Goal: Transaction & Acquisition: Obtain resource

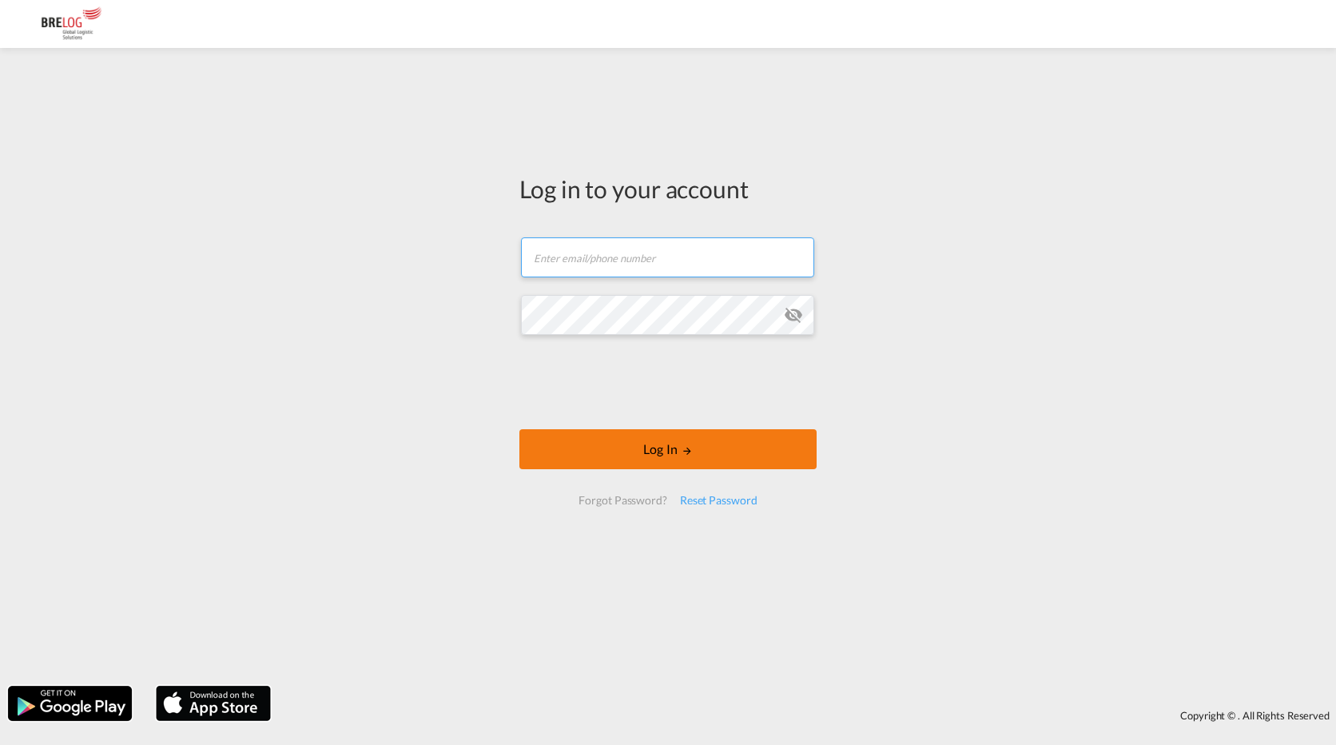
type input "[PERSON_NAME][EMAIL_ADDRESS][DOMAIN_NAME]"
click at [661, 416] on div at bounding box center [667, 384] width 243 height 66
click at [653, 452] on button "Log In" at bounding box center [667, 449] width 297 height 40
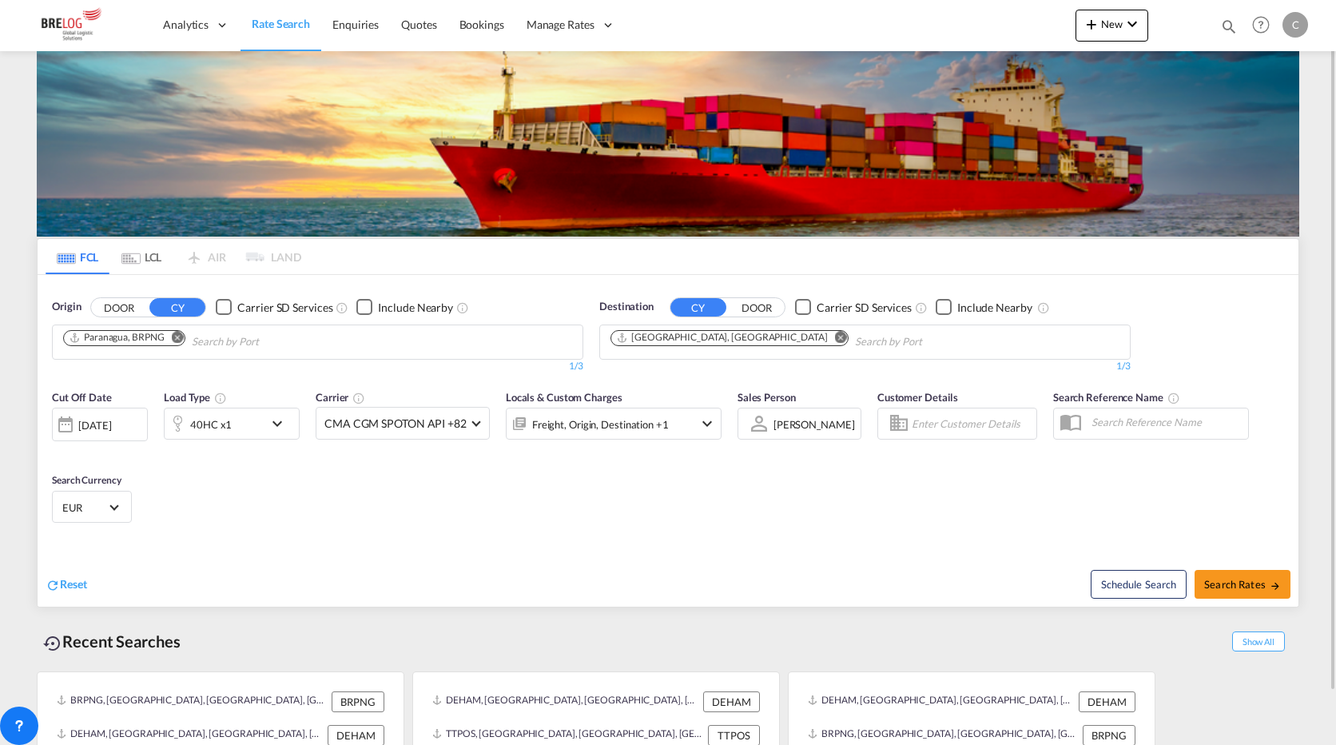
click at [174, 336] on md-icon "Remove" at bounding box center [178, 337] width 12 height 12
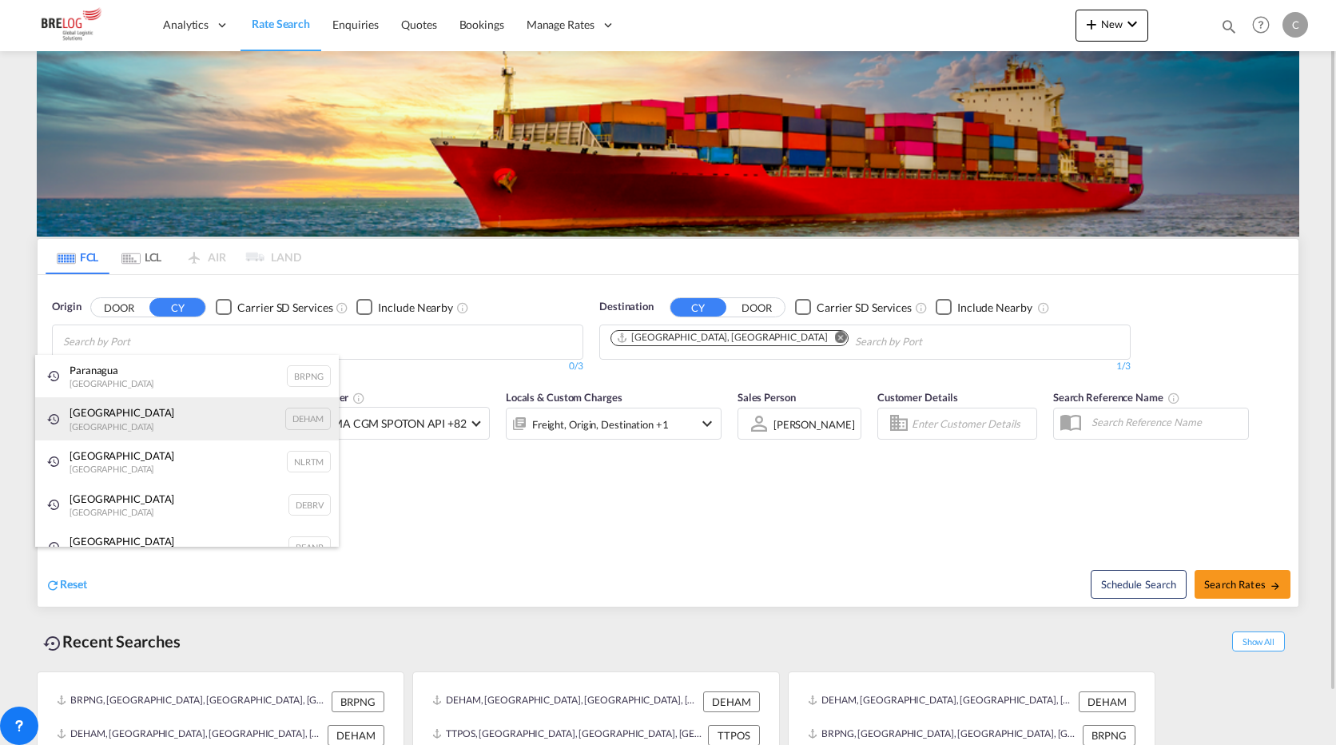
click at [100, 419] on div "[GEOGRAPHIC_DATA] [GEOGRAPHIC_DATA] DEHAM" at bounding box center [187, 418] width 304 height 43
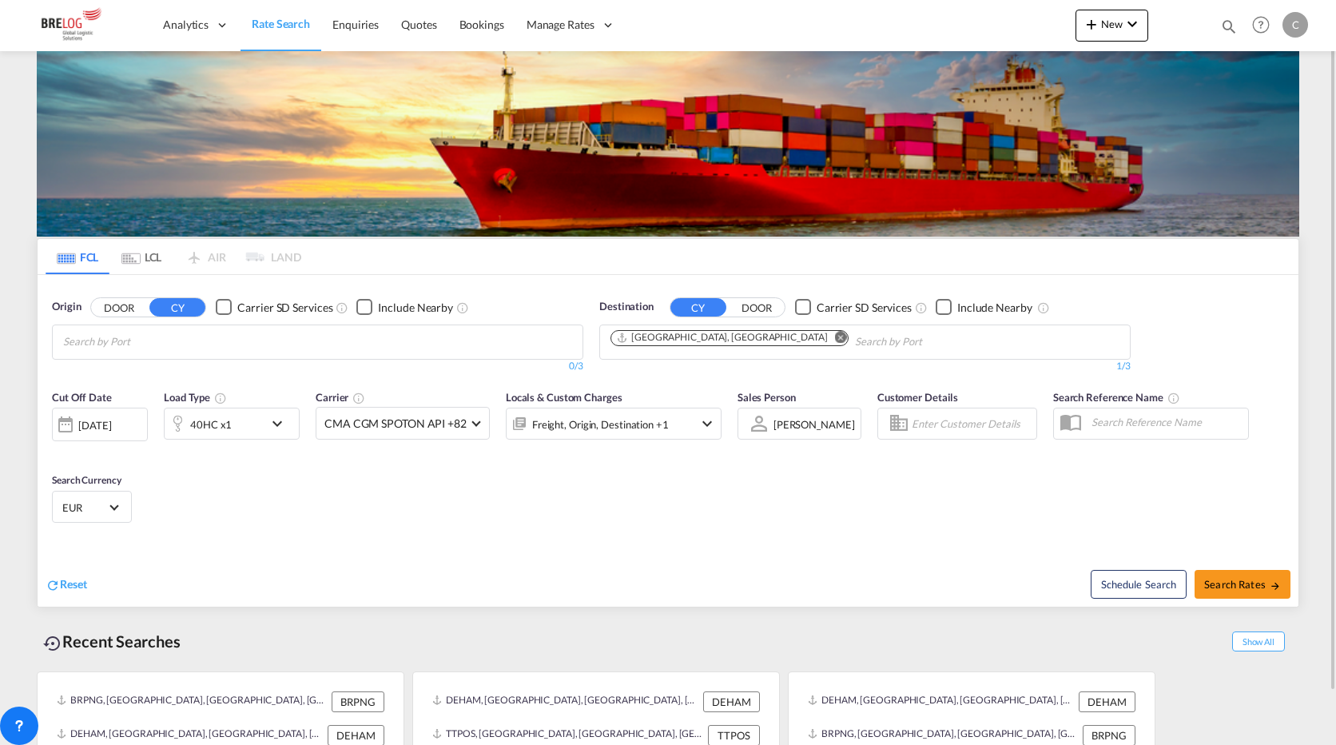
click at [252, 341] on body "Analytics Dashboard Rate Search Enquiries Quotes Bookings" at bounding box center [668, 372] width 1336 height 745
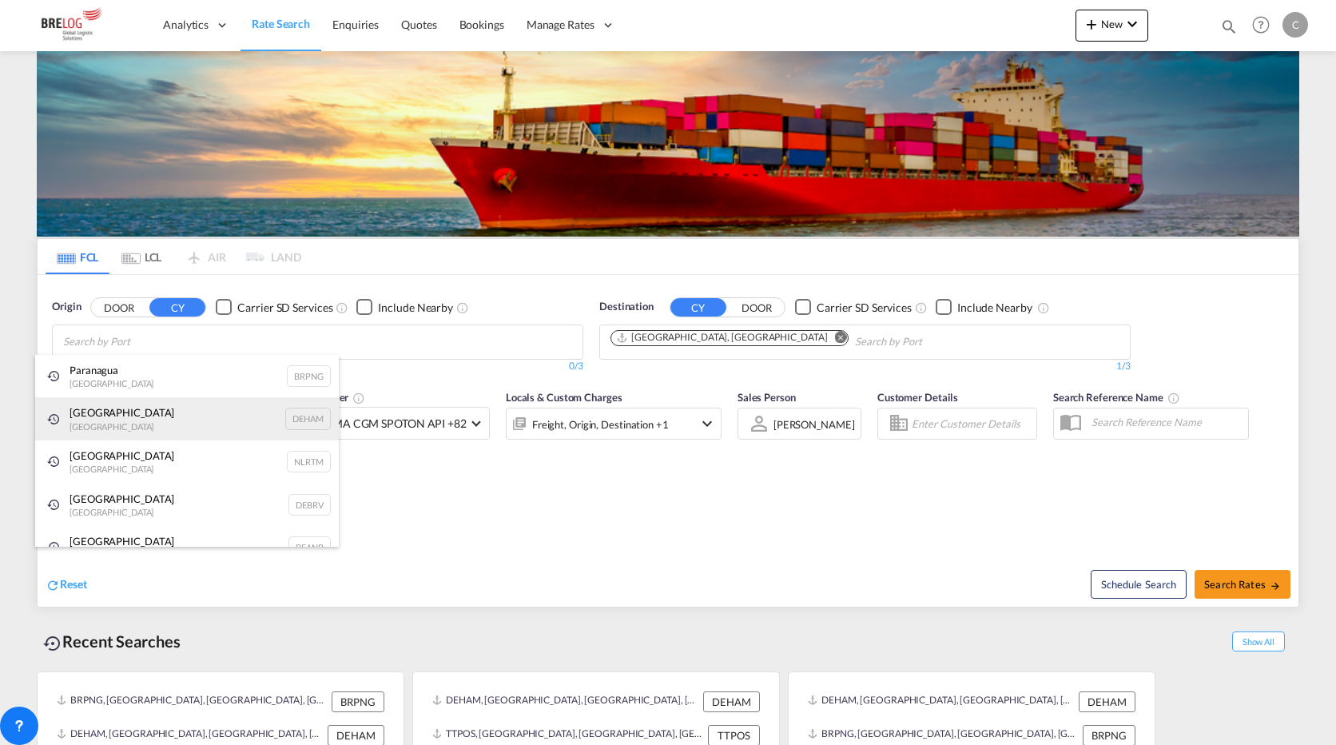
click at [93, 416] on div "[GEOGRAPHIC_DATA] [GEOGRAPHIC_DATA] DEHAM" at bounding box center [187, 418] width 304 height 43
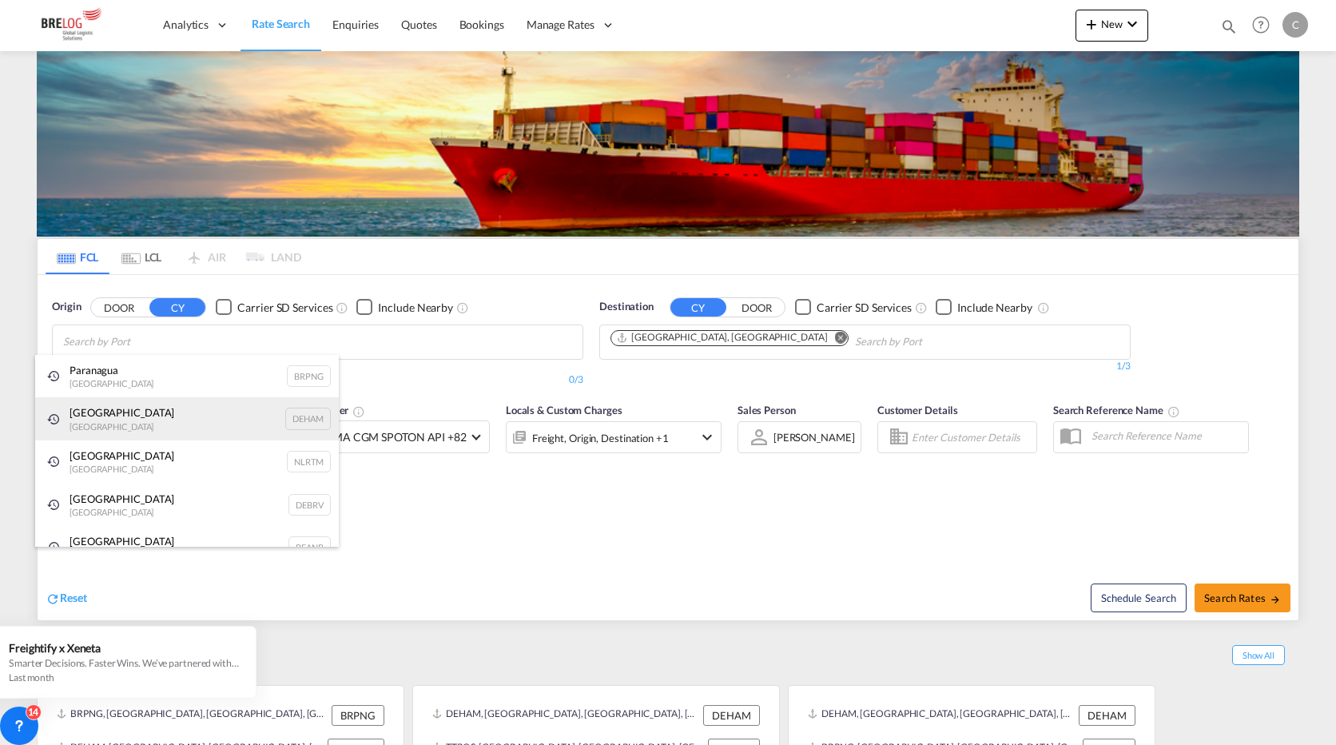
click at [100, 410] on div "[GEOGRAPHIC_DATA] [GEOGRAPHIC_DATA] DEHAM" at bounding box center [187, 418] width 304 height 43
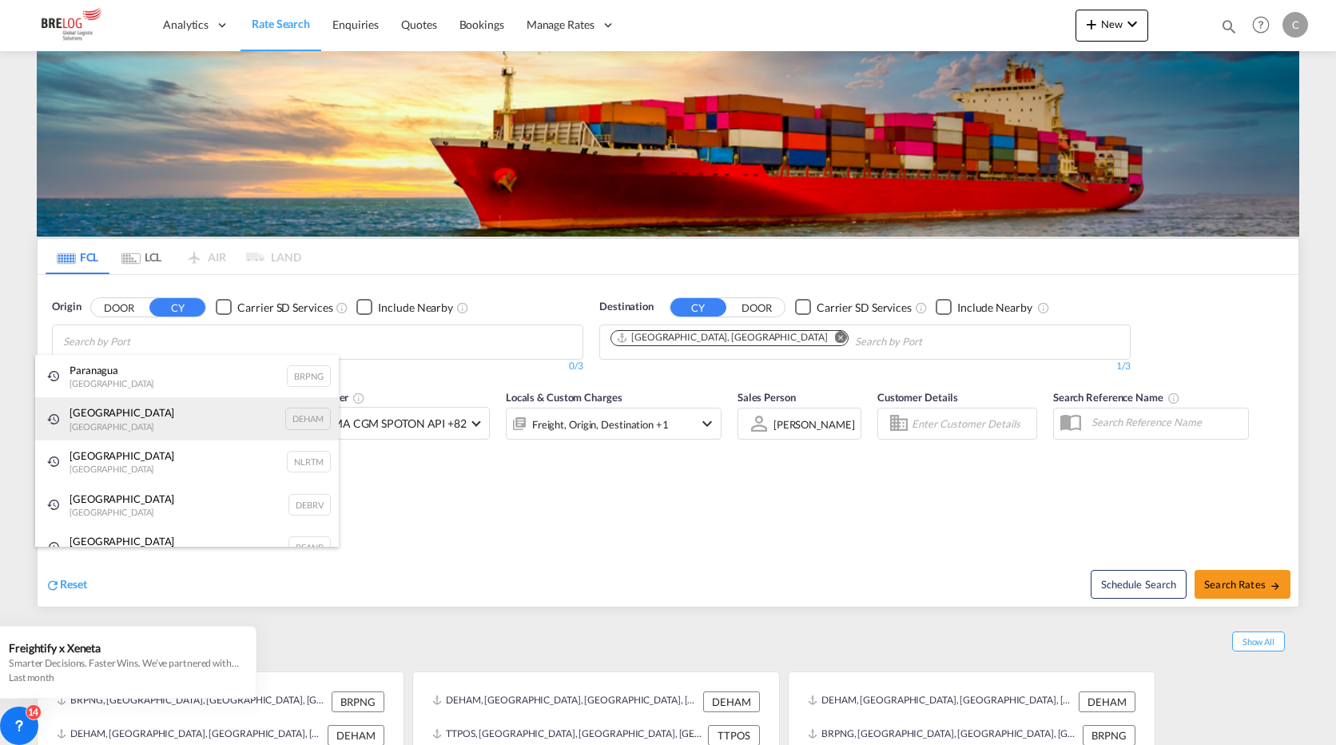
click at [88, 421] on div "[GEOGRAPHIC_DATA] [GEOGRAPHIC_DATA] DEHAM" at bounding box center [187, 418] width 304 height 43
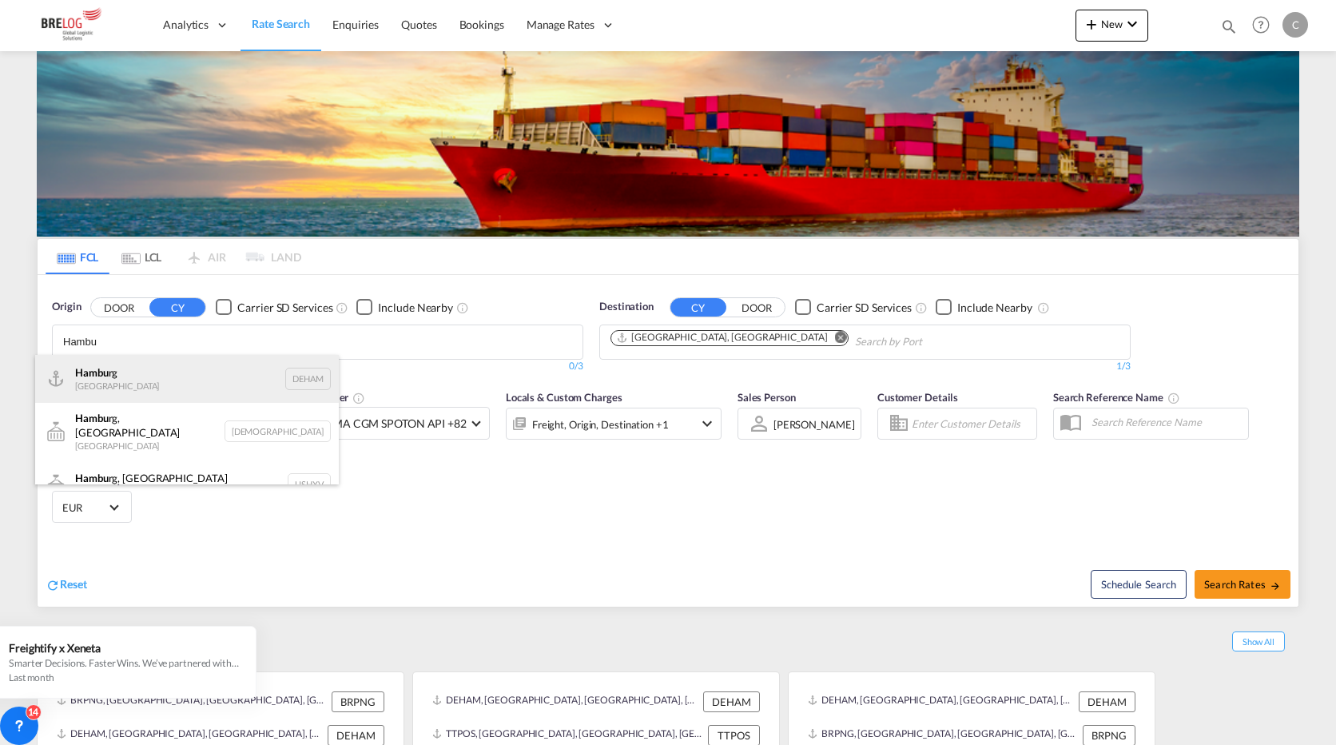
type input "Hambu"
click at [65, 376] on div "Hambu rg [GEOGRAPHIC_DATA] DEHAM" at bounding box center [187, 379] width 304 height 48
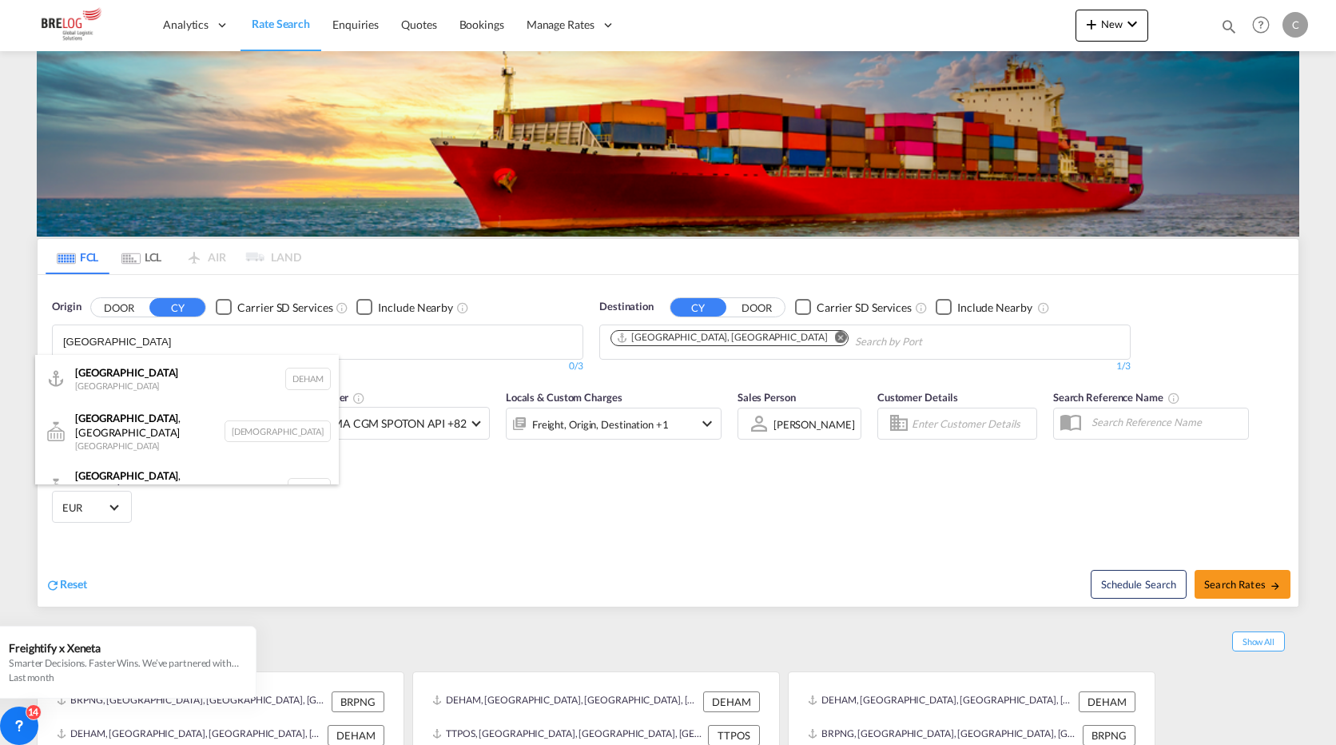
type input "[GEOGRAPHIC_DATA]"
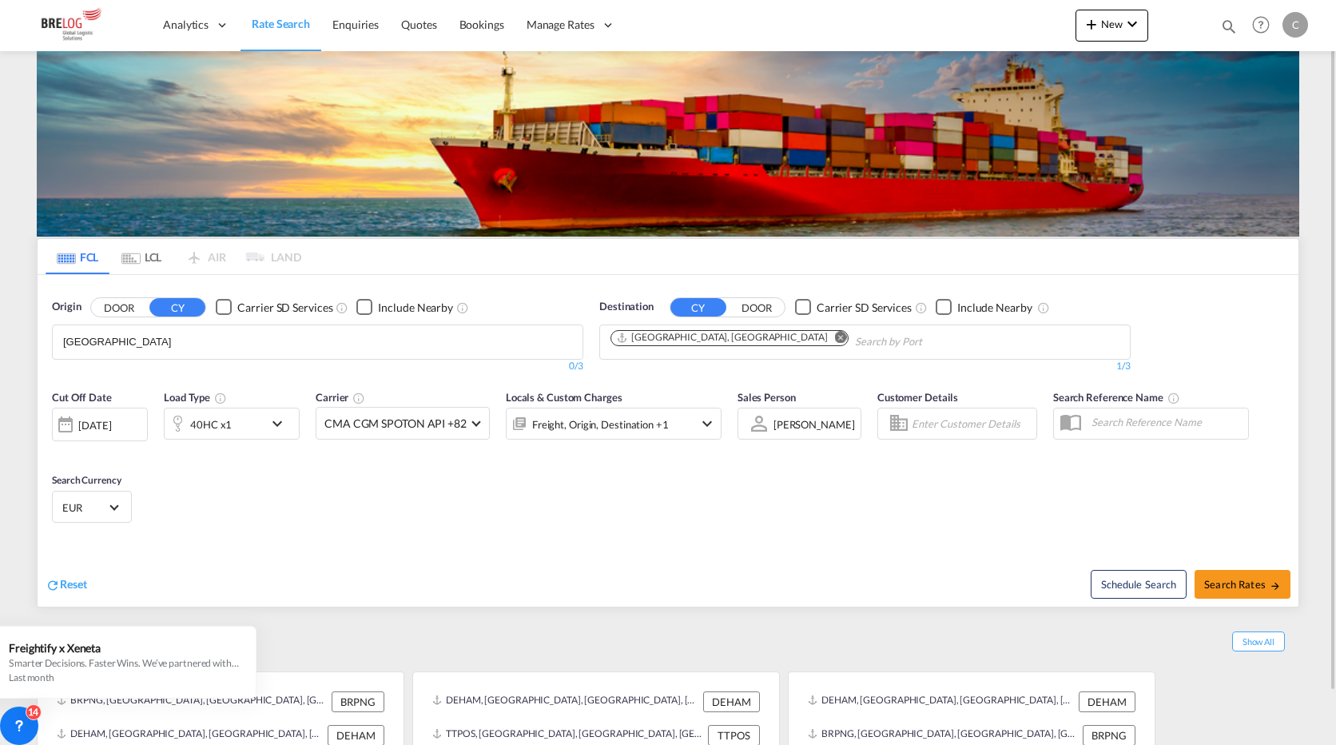
click at [835, 333] on md-icon "Remove" at bounding box center [841, 337] width 12 height 12
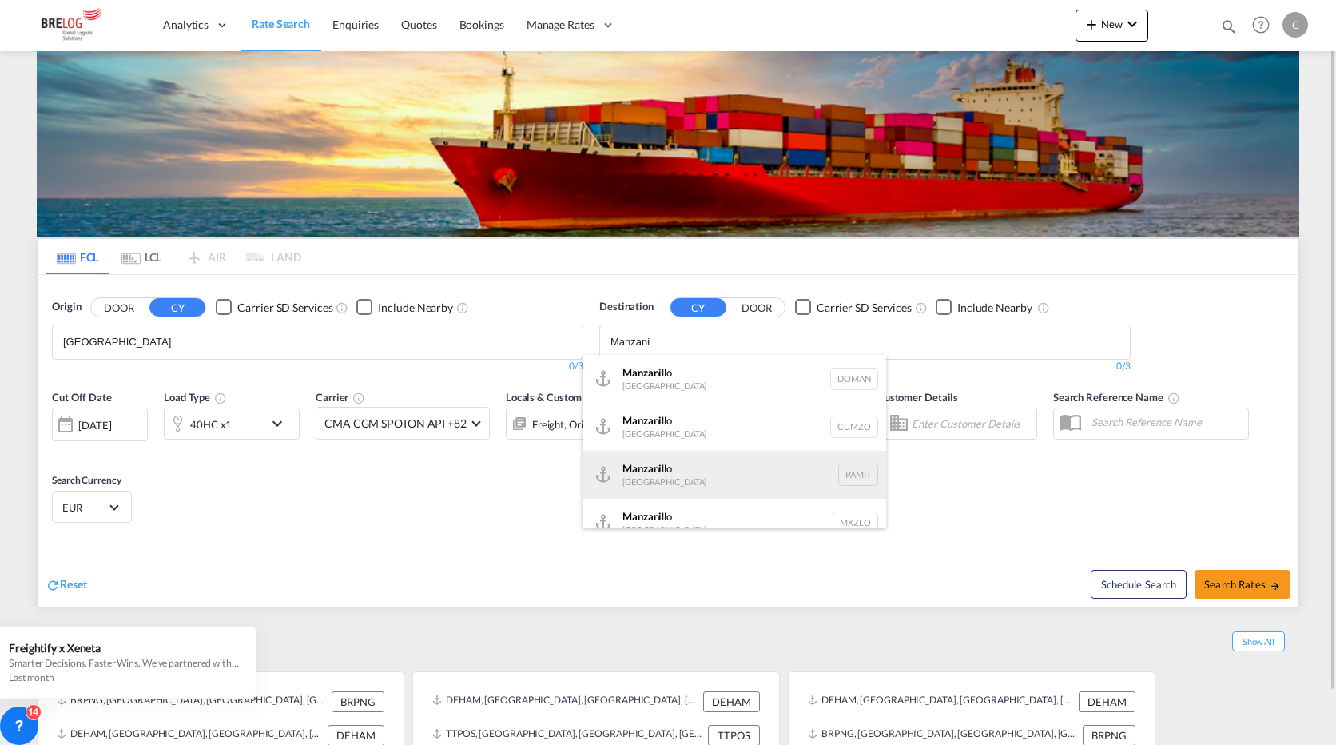
type input "Manzani"
click at [653, 471] on div "Manzani llo Panama PAMIT" at bounding box center [734, 475] width 304 height 48
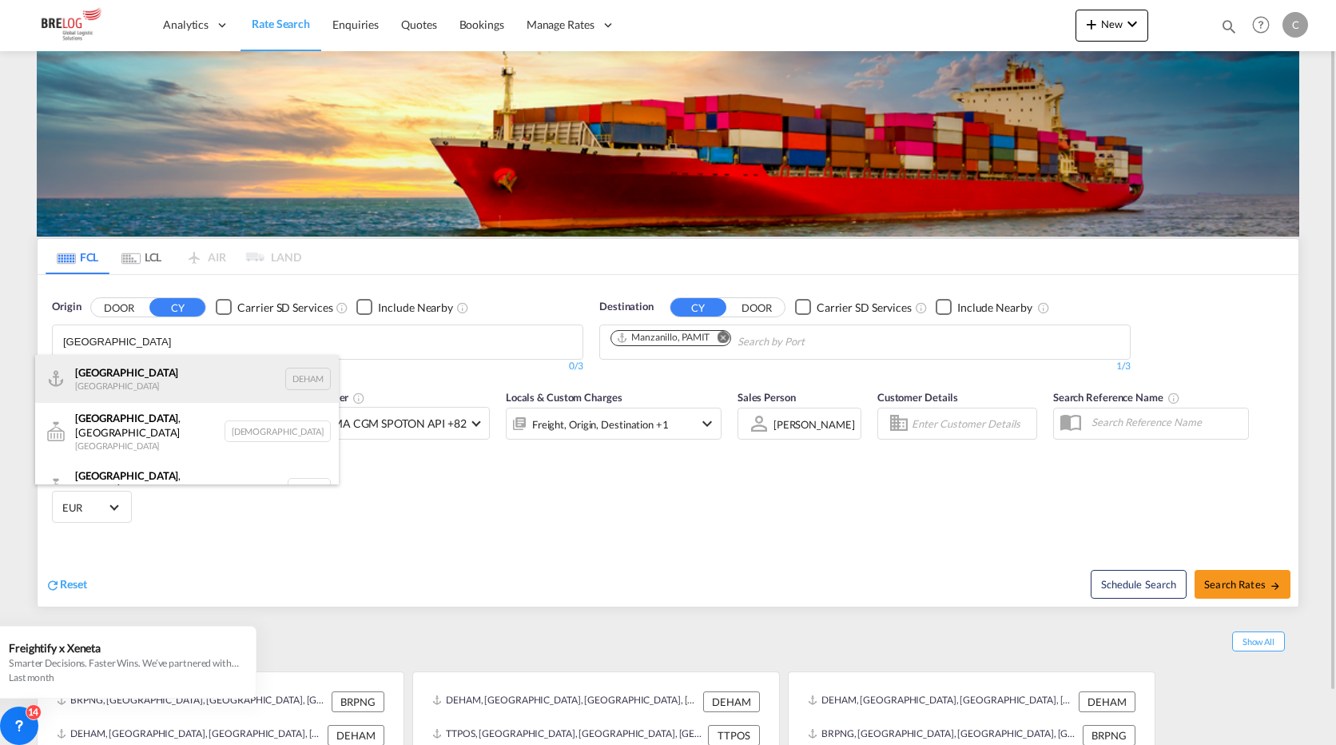
click at [104, 383] on div "[GEOGRAPHIC_DATA] [GEOGRAPHIC_DATA] DEHAM" at bounding box center [187, 379] width 304 height 48
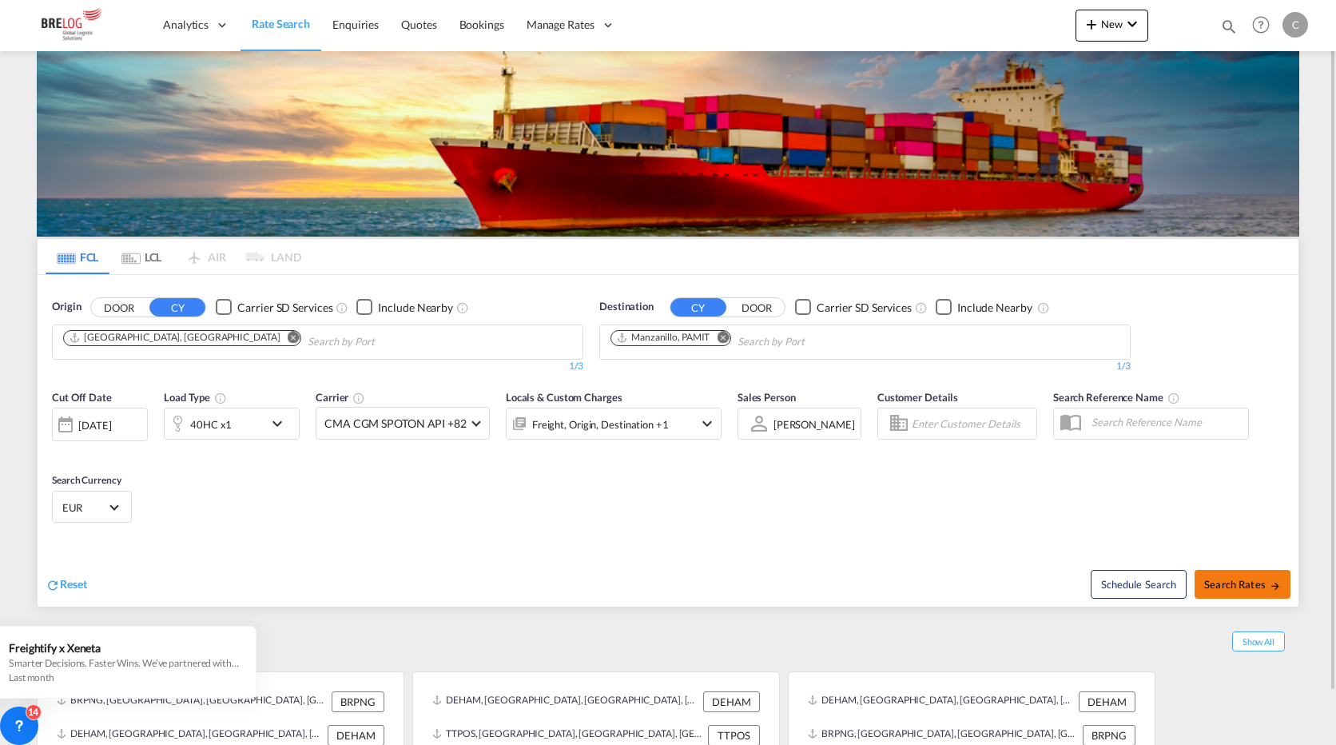
click at [1257, 582] on span "Search Rates" at bounding box center [1242, 584] width 77 height 13
type input "DEHAM to PAMIT / [DATE]"
